Goal: Task Accomplishment & Management: Complete application form

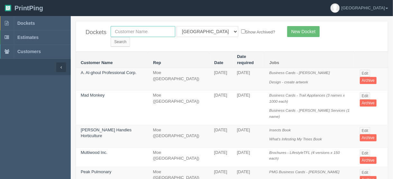
click at [125, 29] on input "text" at bounding box center [143, 31] width 65 height 11
type input "sparks"
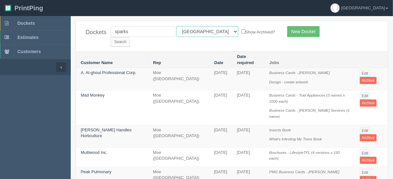
click at [206, 30] on select "All Users Ali Ali Test 1 Aly Amy Ankit Arif Brandon Dan France Greg Jim Mark Ma…" at bounding box center [207, 31] width 62 height 11
select select
click at [176, 26] on select "All Users Ali Ali Test 1 Aly Amy Ankit Arif Brandon Dan France Greg Jim Mark Ma…" at bounding box center [207, 31] width 62 height 11
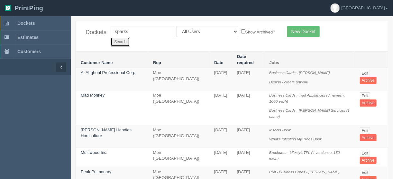
click at [130, 37] on input "Search" at bounding box center [120, 42] width 19 height 10
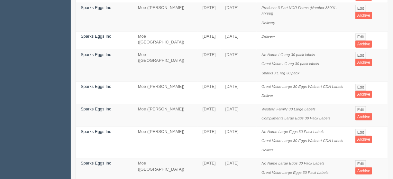
scroll to position [103, 0]
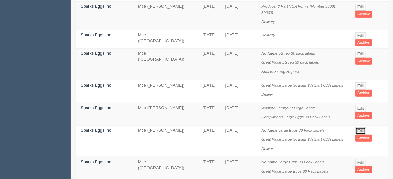
click at [362, 127] on link "Edit" at bounding box center [360, 130] width 11 height 7
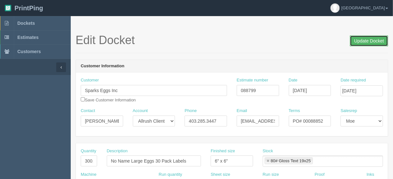
click at [365, 41] on input "Update Docket" at bounding box center [369, 40] width 38 height 11
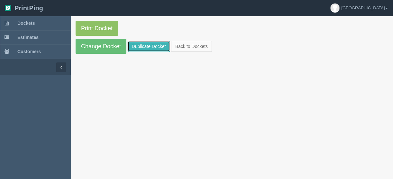
click at [151, 45] on link "Duplicate Docket" at bounding box center [149, 46] width 42 height 11
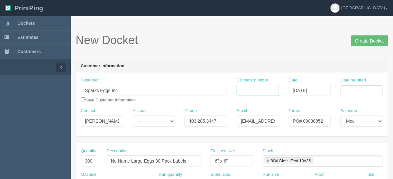
click at [247, 89] on input "Estimate number" at bounding box center [258, 90] width 42 height 11
type input "088799"
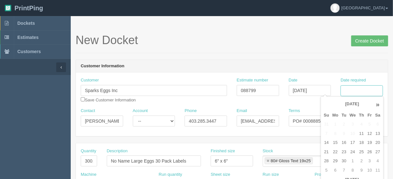
click at [352, 86] on input "Date required" at bounding box center [361, 90] width 42 height 11
click at [352, 170] on td "8" at bounding box center [352, 170] width 9 height 9
type input "October 8, 2025"
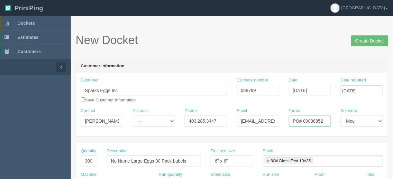
click at [308, 122] on input "PO# 00088852" at bounding box center [310, 120] width 42 height 11
click at [326, 120] on input "PO# 00088852" at bounding box center [310, 120] width 42 height 11
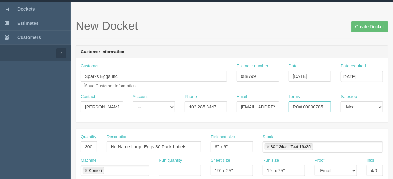
scroll to position [26, 0]
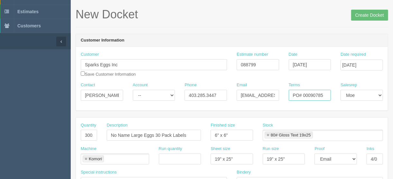
type input "PO# 00090785"
click at [86, 132] on input "300,000" at bounding box center [89, 135] width 16 height 11
type input "400,000"
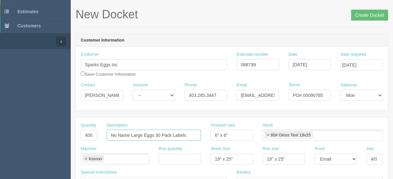
drag, startPoint x: 142, startPoint y: 134, endPoint x: 133, endPoint y: 133, distance: 8.7
click at [133, 133] on input "No Name Large Eggs 30 Pack Labels" at bounding box center [154, 135] width 94 height 11
click at [144, 135] on input "No Name Large Eggs 30 Pack Labels" at bounding box center [154, 135] width 94 height 11
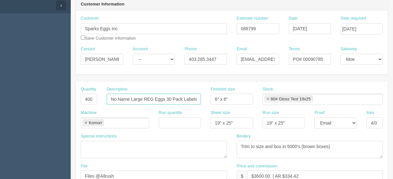
scroll to position [129, 0]
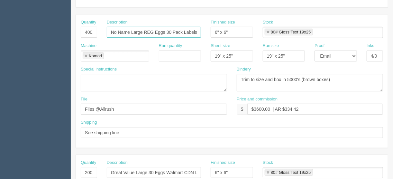
type input "No Name Large REG Eggs 30 Pack Labels"
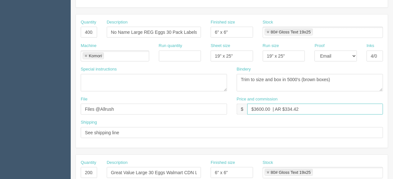
drag, startPoint x: 259, startPoint y: 106, endPoint x: 239, endPoint y: 138, distance: 37.3
click at [259, 106] on input "$3600.00 | AR $334.42" at bounding box center [315, 108] width 136 height 11
type input "$4800.00 | AR $334.42"
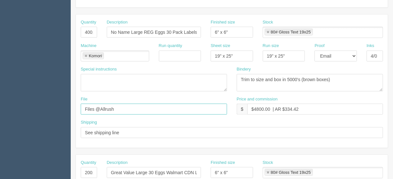
drag, startPoint x: 134, startPoint y: 106, endPoint x: 19, endPoint y: 107, distance: 115.4
click at [19, 107] on section "Dockets Estimates Customers" at bounding box center [196, 172] width 393 height 568
type input "[EMAIL_ADDRESS][DOMAIN_NAME]"
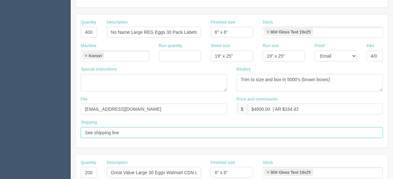
click at [129, 132] on input "See shipping line" at bounding box center [232, 132] width 302 height 11
type input "See shipping line below"
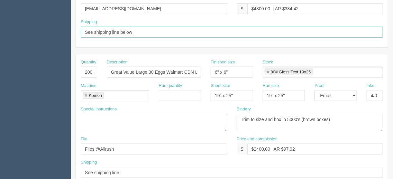
scroll to position [257, 0]
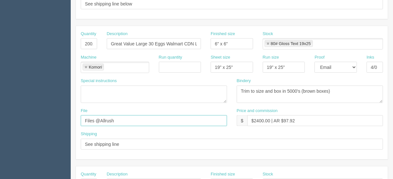
drag, startPoint x: 117, startPoint y: 115, endPoint x: 41, endPoint y: 127, distance: 76.7
click at [41, 125] on section "Dockets Estimates Customers" at bounding box center [196, 43] width 393 height 568
type input "files@allrush.ca"
click at [128, 143] on input "See shipping line" at bounding box center [232, 144] width 302 height 11
type input "See shipping line below"
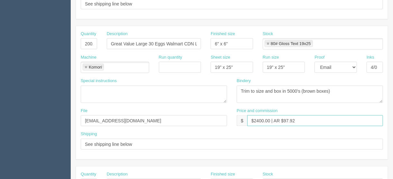
click at [257, 117] on input "$2400.00 | AR $97.92" at bounding box center [315, 120] width 136 height 11
type input "$3600.00 | AR $97.92"
click at [155, 41] on input "Great Value Large 30 Eggs Walmart CDN Labels" at bounding box center [154, 43] width 94 height 11
type input "Great Value Large 30 REG Eggs Walmart CDN Labels"
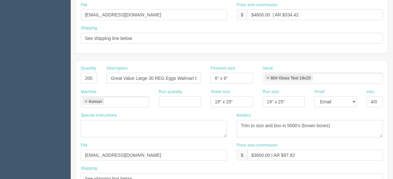
scroll to position [180, 0]
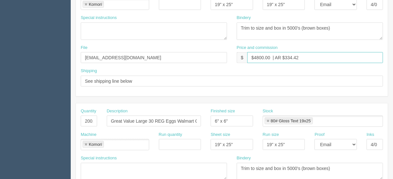
drag, startPoint x: 300, startPoint y: 56, endPoint x: 285, endPoint y: 55, distance: 15.5
click at [285, 55] on input "$4800.00 | AR $334.42" at bounding box center [315, 57] width 136 height 11
type input "$4800.00 | AR $472.81"
drag, startPoint x: 87, startPoint y: 118, endPoint x: 88, endPoint y: 126, distance: 8.1
click at [87, 118] on input "200,000" at bounding box center [89, 120] width 16 height 11
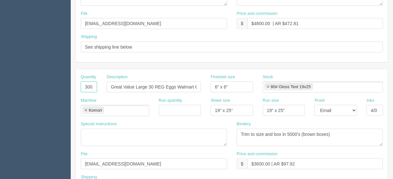
scroll to position [257, 0]
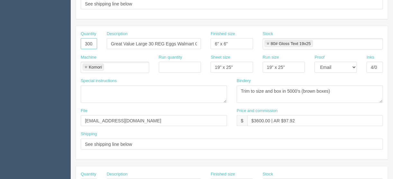
type input "300,000"
drag, startPoint x: 298, startPoint y: 120, endPoint x: 280, endPoint y: 132, distance: 22.0
click at [284, 119] on input "$3600.00 | AR $97.92" at bounding box center [315, 120] width 136 height 11
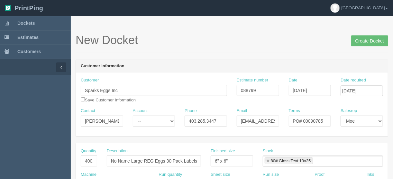
scroll to position [0, 0]
type input "$3600.00 | AR $334.42"
click at [363, 40] on input "Create Docket" at bounding box center [369, 40] width 37 height 11
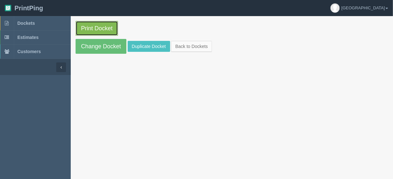
click at [94, 26] on link "Print Docket" at bounding box center [97, 28] width 42 height 15
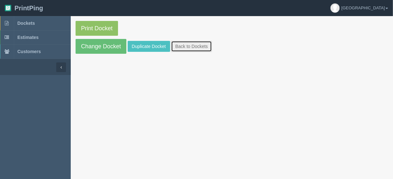
click at [193, 46] on link "Back to Dockets" at bounding box center [191, 46] width 41 height 11
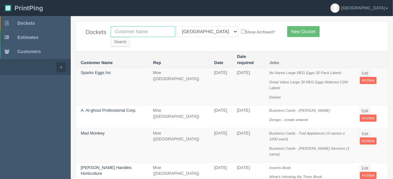
click at [127, 28] on input "text" at bounding box center [143, 31] width 65 height 11
type input "experience ch"
drag, startPoint x: 204, startPoint y: 30, endPoint x: 203, endPoint y: 34, distance: 3.8
click at [205, 30] on select "All Users [PERSON_NAME] Test 1 [PERSON_NAME] [PERSON_NAME] [PERSON_NAME] France…" at bounding box center [207, 31] width 62 height 11
select select
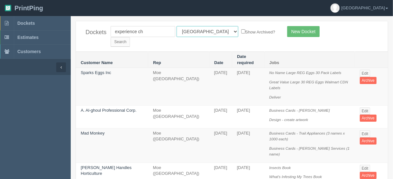
click at [176, 26] on select "All Users [PERSON_NAME] Test 1 [PERSON_NAME] [PERSON_NAME] [PERSON_NAME] France…" at bounding box center [207, 31] width 62 height 11
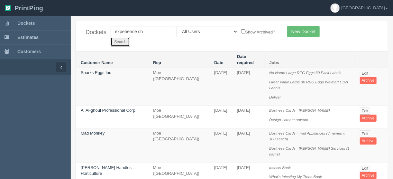
click at [130, 37] on input "Search" at bounding box center [120, 42] width 19 height 10
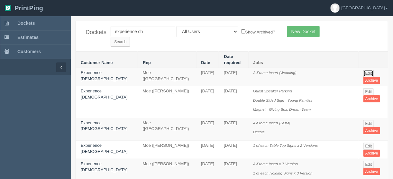
click at [363, 70] on link "Edit" at bounding box center [368, 73] width 11 height 7
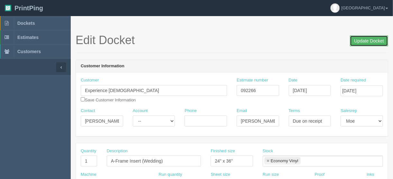
click at [363, 40] on input "Update Docket" at bounding box center [369, 40] width 38 height 11
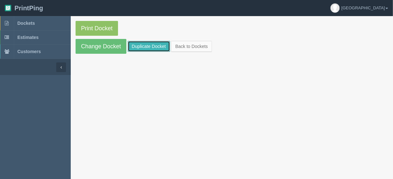
click at [155, 44] on link "Duplicate Docket" at bounding box center [149, 46] width 42 height 11
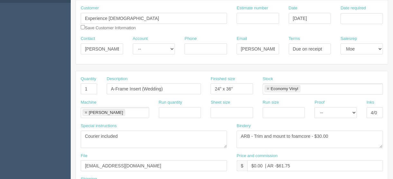
scroll to position [103, 0]
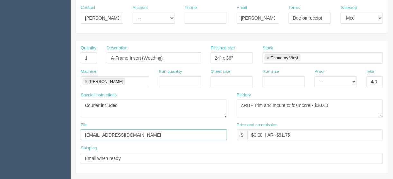
drag, startPoint x: 120, startPoint y: 134, endPoint x: 63, endPoint y: 134, distance: 56.6
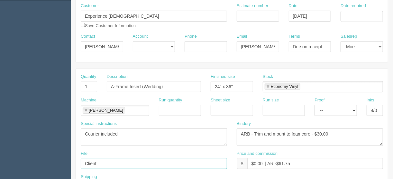
scroll to position [154, 0]
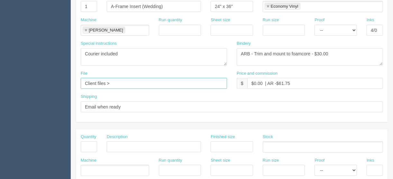
paste input "EC Kids Prayer Card_091625"
click at [111, 79] on input "Client files > EC Kids Prayer Card_091625" at bounding box center [154, 83] width 146 height 11
drag, startPoint x: 190, startPoint y: 82, endPoint x: 156, endPoint y: 81, distance: 34.1
click at [156, 81] on input "Client files > [DATE] > EC Kids Prayer Card_091625" at bounding box center [154, 83] width 146 height 11
type input "Client files > [DATE] > EC Kids Prayer Card_091625"
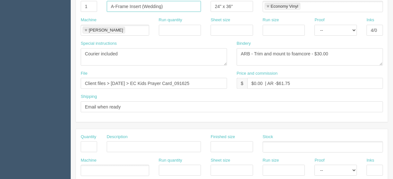
drag, startPoint x: 167, startPoint y: 7, endPoint x: 93, endPoint y: 10, distance: 75.0
click at [96, 6] on div "Quantity 1 Description A-Frame Insert (Wedding) Finished size 24" x 36" Stock E…" at bounding box center [232, 5] width 312 height 23
paste input "Kids Prayer Card"
type input "Kids Prayer Card"
drag, startPoint x: 269, startPoint y: 5, endPoint x: 257, endPoint y: 7, distance: 11.7
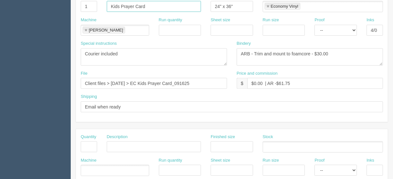
click at [268, 5] on link at bounding box center [268, 6] width 4 height 4
drag, startPoint x: 243, startPoint y: 6, endPoint x: 158, endPoint y: 6, distance: 85.2
click at [158, 6] on div "Quantity 1 Description Kids Prayer Card Finished size 24" x 36" Stock" at bounding box center [232, 5] width 312 height 23
drag, startPoint x: 336, startPoint y: 52, endPoint x: 226, endPoint y: 88, distance: 115.5
click at [190, 57] on div "Special instructions Courier included Bindery ARB - Trim and mount to foamcore …" at bounding box center [232, 55] width 312 height 30
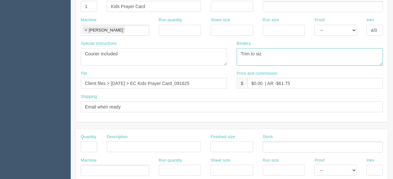
type textarea "Trim to size"
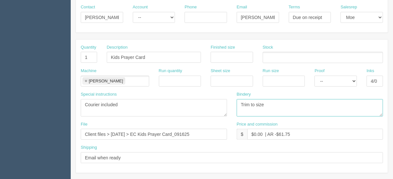
scroll to position [103, 0]
click at [85, 80] on link at bounding box center [86, 82] width 4 height 4
type textarea "Trim to size"
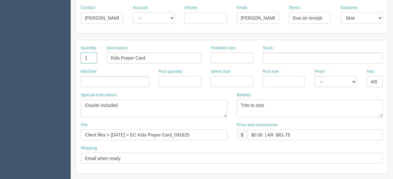
drag, startPoint x: 91, startPoint y: 55, endPoint x: 62, endPoint y: 65, distance: 30.1
click at [378, 78] on input "4/0" at bounding box center [374, 81] width 16 height 11
type input "4/4"
click at [232, 78] on input "text" at bounding box center [232, 81] width 42 height 11
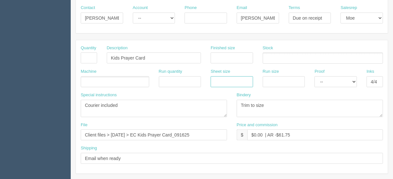
type input "13" x 19""
click at [273, 78] on input "text" at bounding box center [284, 81] width 42 height 11
type input "13" x 19""
click at [324, 80] on select "-- Email Hard Copy" at bounding box center [335, 81] width 42 height 11
select select "Hard Copy"
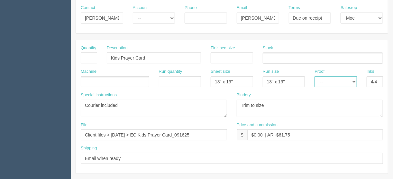
click at [314, 76] on select "-- Email Hard Copy" at bounding box center [335, 81] width 42 height 11
click at [216, 56] on input "text" at bounding box center [232, 57] width 42 height 11
type input "4" x 6""
click at [98, 80] on ul at bounding box center [115, 81] width 68 height 11
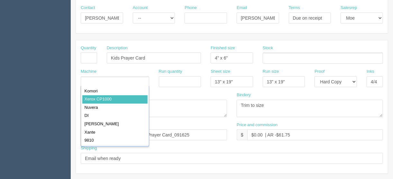
type input "Xerox CP1000"
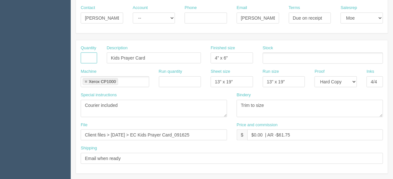
drag, startPoint x: 85, startPoint y: 57, endPoint x: 90, endPoint y: 59, distance: 4.9
click at [85, 57] on input "text" at bounding box center [89, 57] width 16 height 11
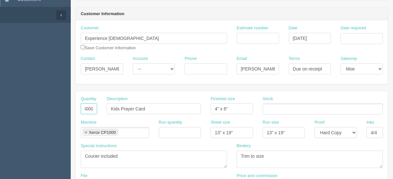
scroll to position [51, 0]
type input "3000"
click at [259, 39] on input "Estimate number" at bounding box center [258, 38] width 42 height 11
type input "092470"
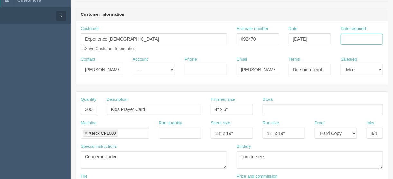
click at [349, 38] on input "Date required" at bounding box center [361, 39] width 42 height 11
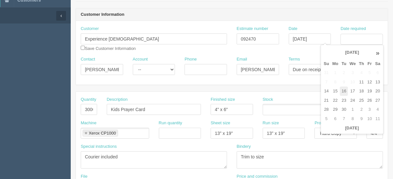
click at [342, 90] on td "16" at bounding box center [344, 90] width 8 height 9
click at [361, 90] on td "18" at bounding box center [361, 90] width 8 height 9
type input "[DATE]"
click at [298, 100] on div "Stock" at bounding box center [323, 105] width 120 height 19
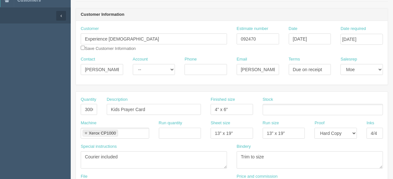
click at [275, 110] on ul at bounding box center [323, 109] width 120 height 11
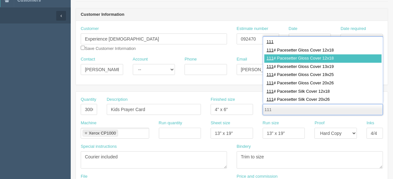
type input "111"
type input "111# Pacesetter Gloss Cover 12x18"
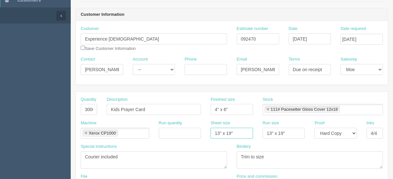
drag, startPoint x: 240, startPoint y: 128, endPoint x: 190, endPoint y: 134, distance: 50.2
click at [190, 134] on div "Machine Xerox CP1000 Xerox CP1000 Run quantity Sheet size 13" x 19" Run size 13…" at bounding box center [232, 131] width 312 height 23
type input "12" x 18""
drag, startPoint x: 291, startPoint y: 128, endPoint x: 235, endPoint y: 136, distance: 56.7
click at [238, 135] on div "Machine Xerox CP1000 Xerox CP1000 Run quantity Sheet size 12" x 18" Run size 13…" at bounding box center [232, 131] width 312 height 23
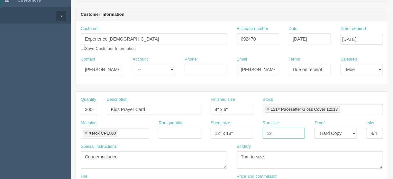
type input "12" x 18""
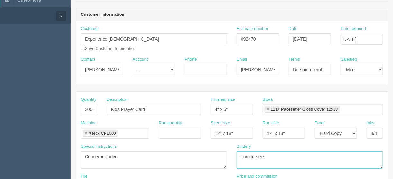
click at [265, 153] on textarea "ARB - Trim and mount to foamcore - $30.00" at bounding box center [310, 159] width 146 height 17
type textarea "Trim to size and drill hole"
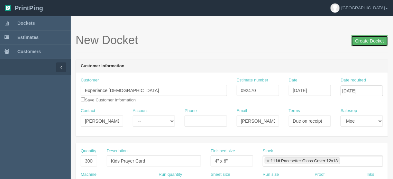
click at [368, 40] on input "Create Docket" at bounding box center [369, 40] width 37 height 11
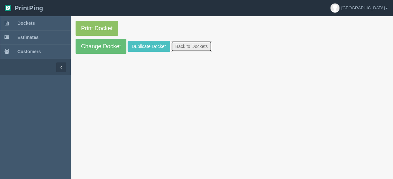
click at [183, 46] on link "Back to Dockets" at bounding box center [191, 46] width 41 height 11
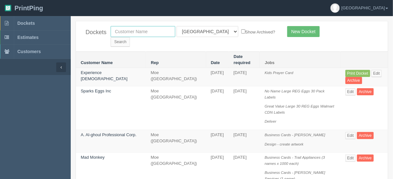
click at [134, 30] on input "text" at bounding box center [143, 31] width 65 height 11
type input "experience ch"
click at [206, 30] on select "All Users [PERSON_NAME] Test 1 [PERSON_NAME] [PERSON_NAME] [PERSON_NAME] France…" at bounding box center [207, 31] width 62 height 11
select select
click at [176, 26] on select "All Users Ali Ali Test 1 Aly Amy Ankit Arif Brandon Dan France Greg Jim Mark Ma…" at bounding box center [207, 31] width 62 height 11
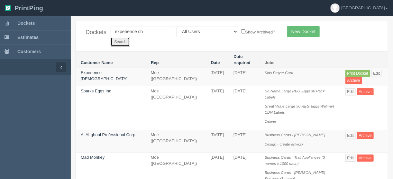
click at [130, 37] on input "Search" at bounding box center [120, 42] width 19 height 10
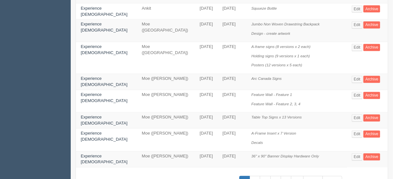
scroll to position [477, 0]
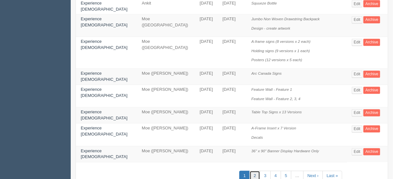
click at [249, 171] on link "2" at bounding box center [254, 176] width 11 height 11
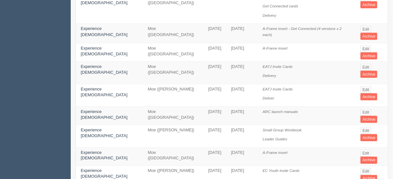
scroll to position [360, 0]
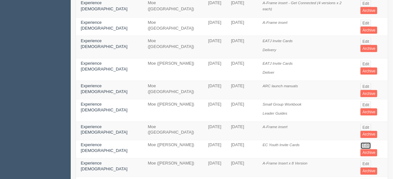
click at [360, 142] on link "Edit" at bounding box center [365, 145] width 11 height 7
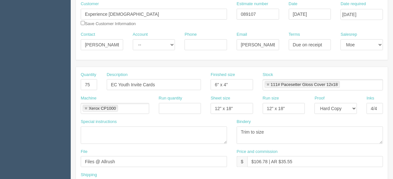
scroll to position [77, 0]
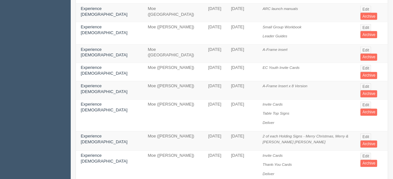
scroll to position [463, 0]
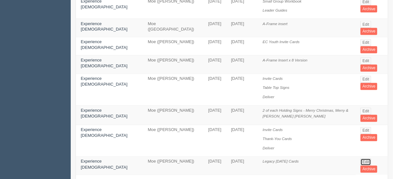
click at [362, 158] on link "Edit" at bounding box center [365, 161] width 11 height 7
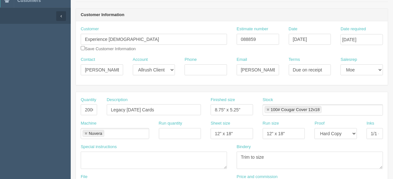
scroll to position [51, 0]
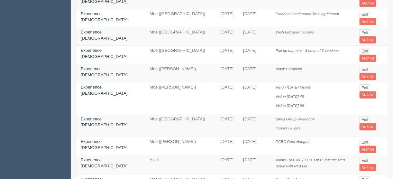
scroll to position [103, 0]
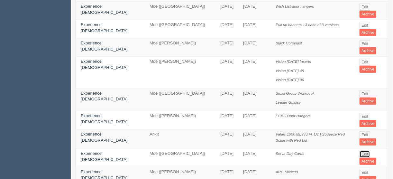
click at [362, 150] on link "Edit" at bounding box center [364, 153] width 11 height 7
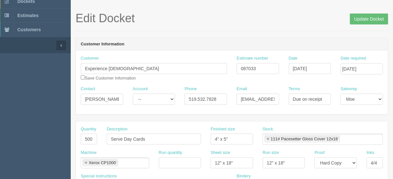
scroll to position [51, 0]
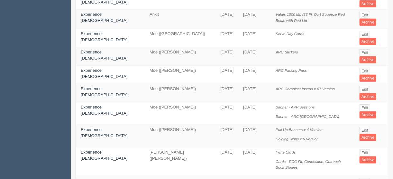
scroll to position [231, 0]
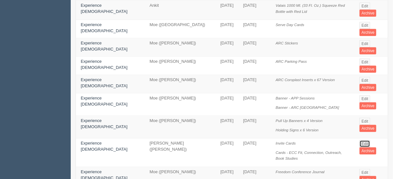
click at [361, 140] on link "Edit" at bounding box center [364, 143] width 11 height 7
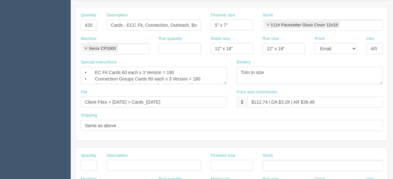
scroll to position [334, 0]
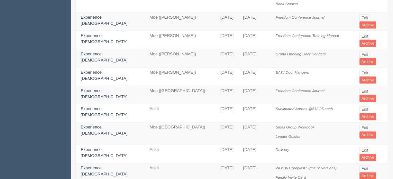
scroll to position [411, 0]
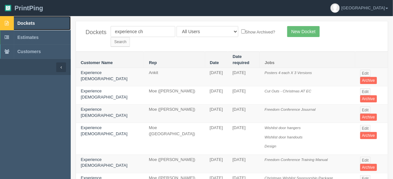
click at [28, 22] on span "Dockets" at bounding box center [25, 23] width 17 height 5
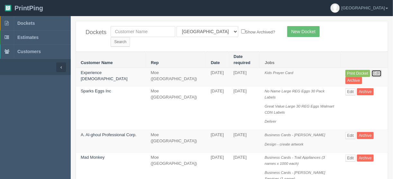
click at [373, 70] on link "Edit" at bounding box center [376, 73] width 11 height 7
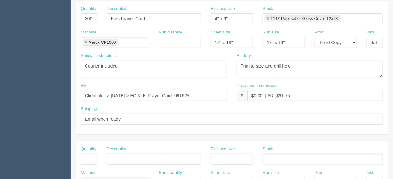
scroll to position [144, 0]
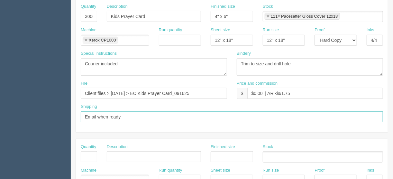
drag, startPoint x: 131, startPoint y: 116, endPoint x: 59, endPoint y: 127, distance: 73.1
click at [60, 127] on section "Dockets Estimates Customers" at bounding box center [196, 156] width 393 height 568
type input "Deliver when ready"
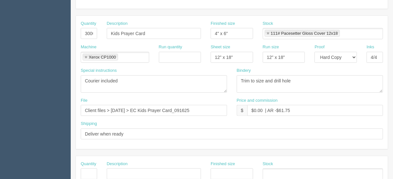
scroll to position [119, 0]
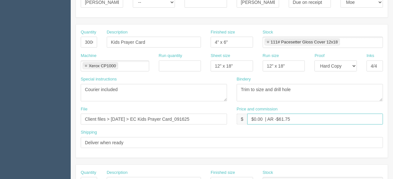
drag, startPoint x: 262, startPoint y: 116, endPoint x: 254, endPoint y: 119, distance: 8.8
click at [254, 118] on input "$0.00 | AR -$61.75" at bounding box center [315, 118] width 136 height 11
drag, startPoint x: 294, startPoint y: 117, endPoint x: 279, endPoint y: 117, distance: 15.8
click at [279, 117] on input "$587.48 | AR -$61.75" at bounding box center [315, 118] width 136 height 11
type input "$587.48 | AR $195.82"
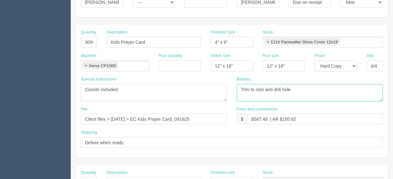
click at [292, 89] on textarea "Trim to size and drill hole" at bounding box center [310, 92] width 146 height 17
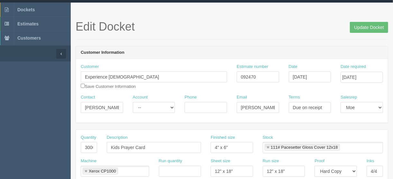
scroll to position [0, 0]
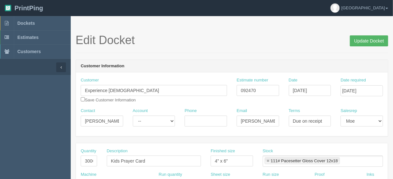
type textarea "Trim to size and drill hole top center"
click at [367, 38] on input "Update Docket" at bounding box center [369, 40] width 38 height 11
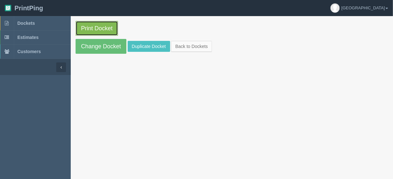
click at [95, 27] on link "Print Docket" at bounding box center [97, 28] width 42 height 15
